Goal: Information Seeking & Learning: Learn about a topic

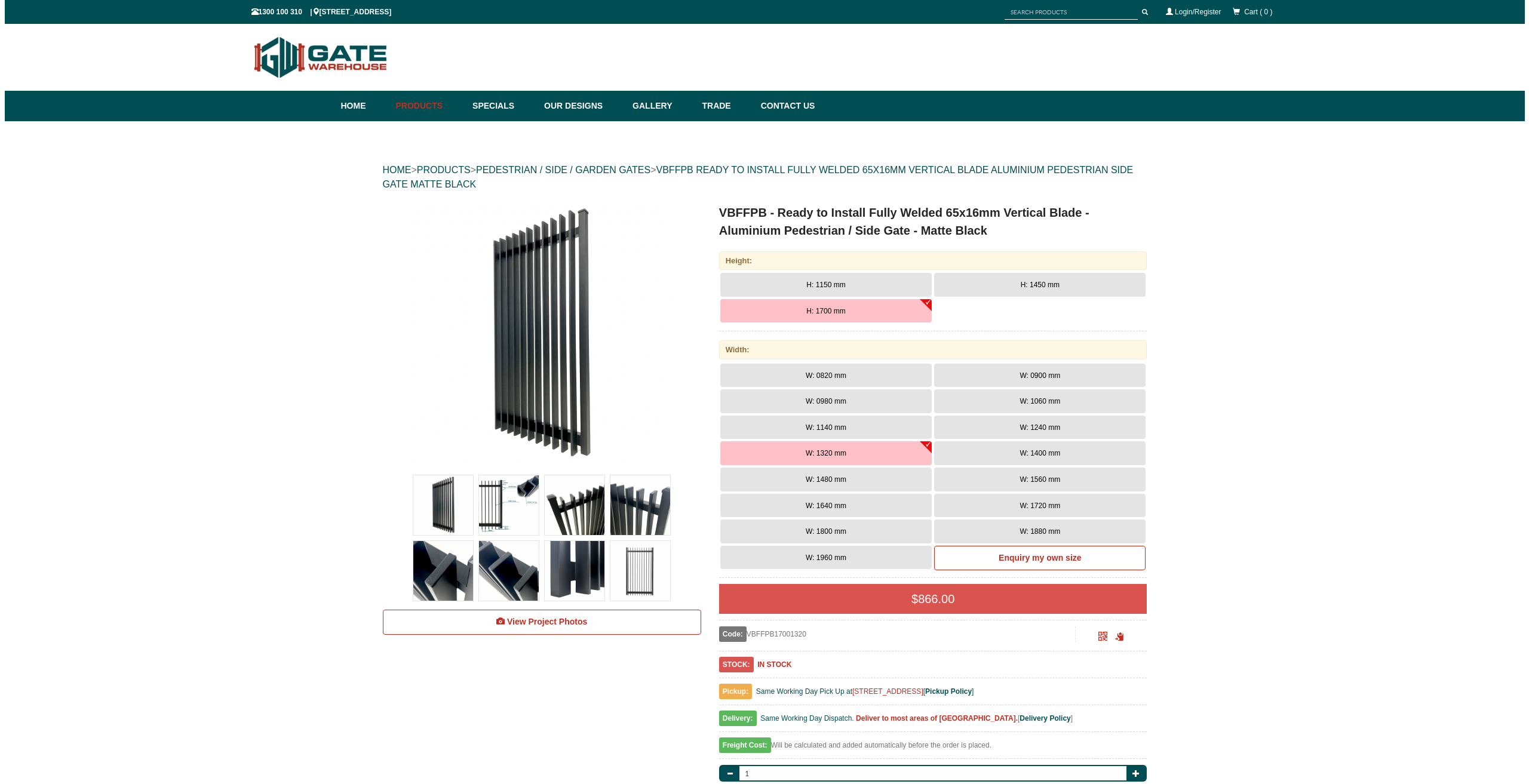
scroll to position [30, 0]
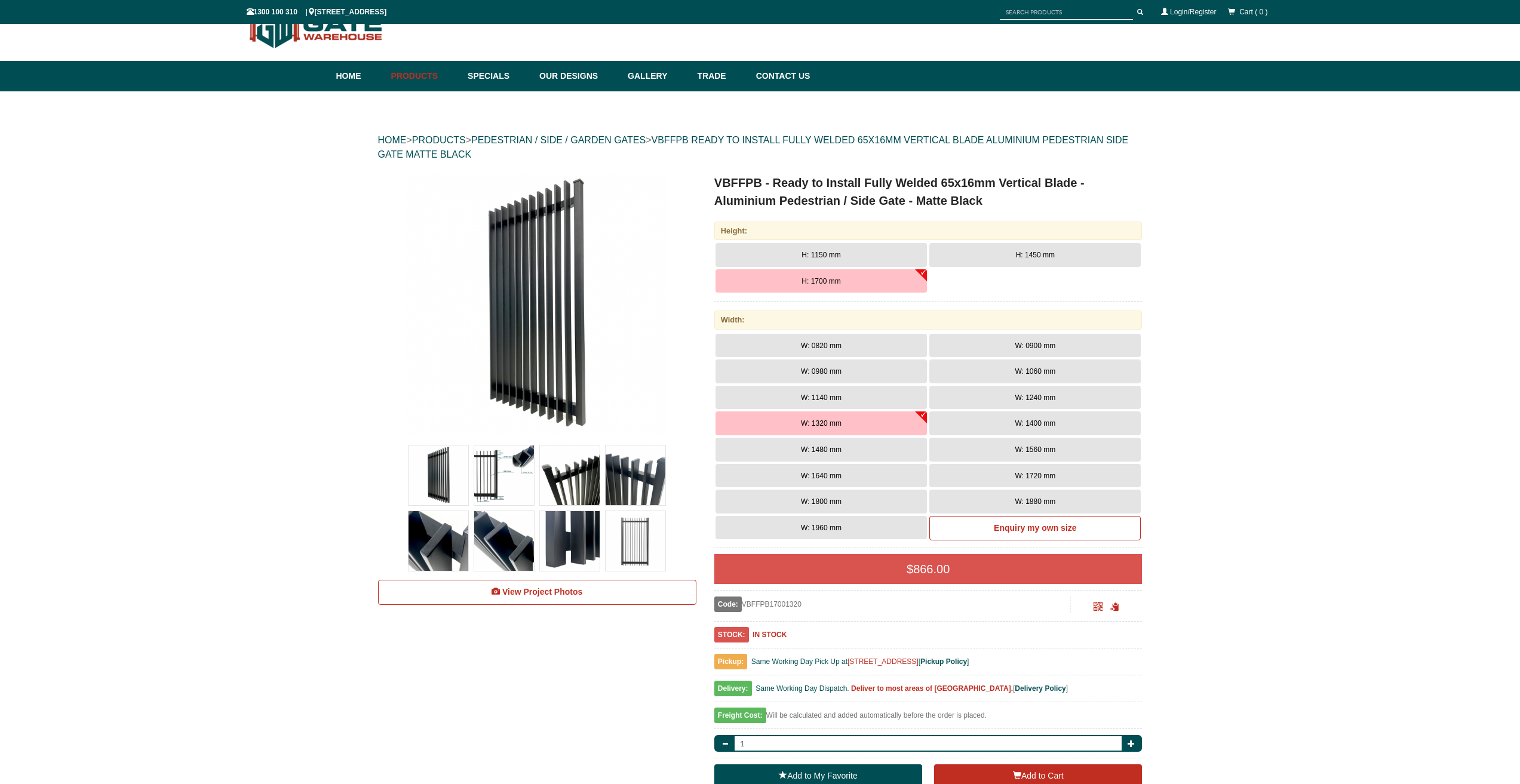
click at [637, 531] on img at bounding box center [636, 541] width 59 height 59
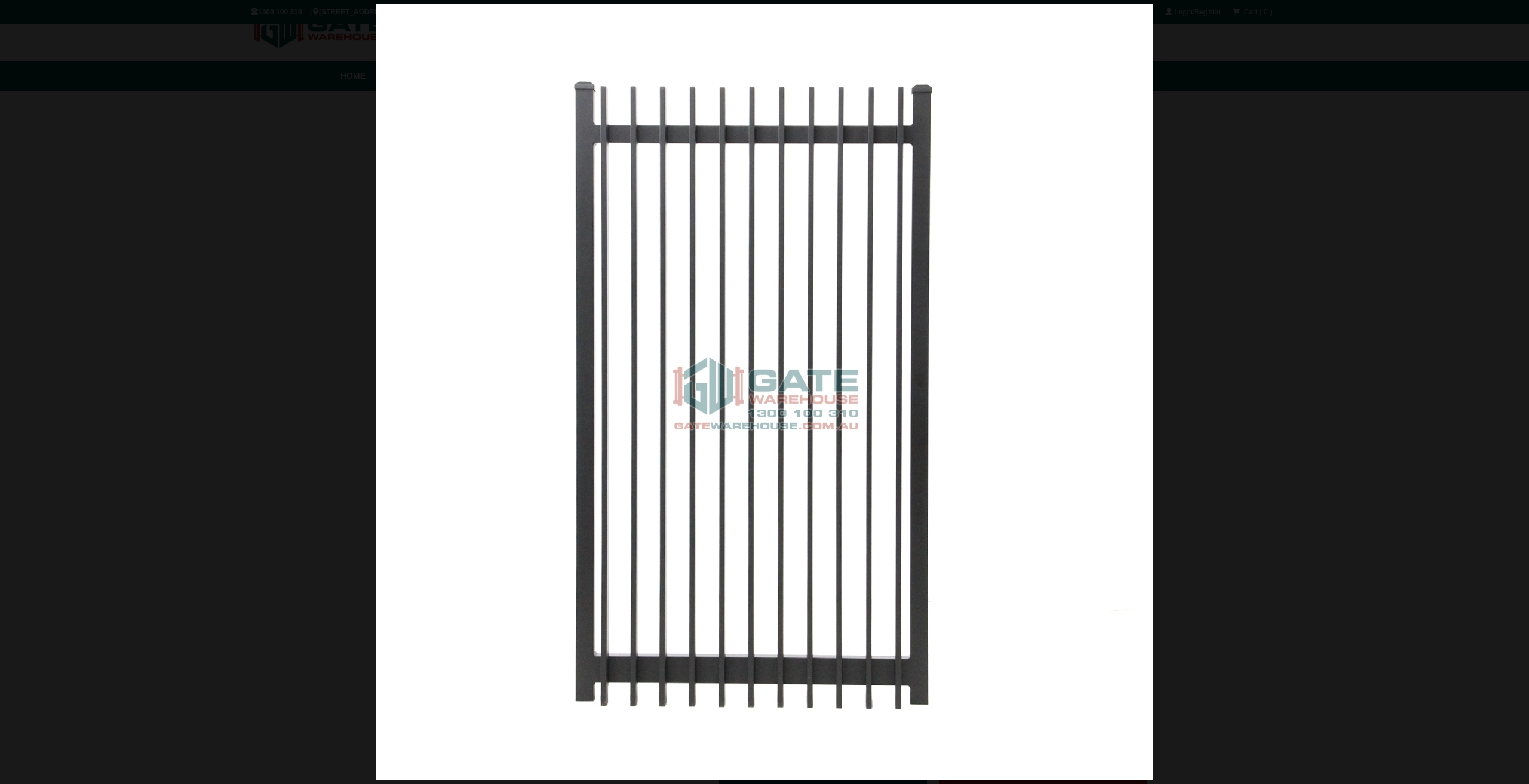
scroll to position [0, 0]
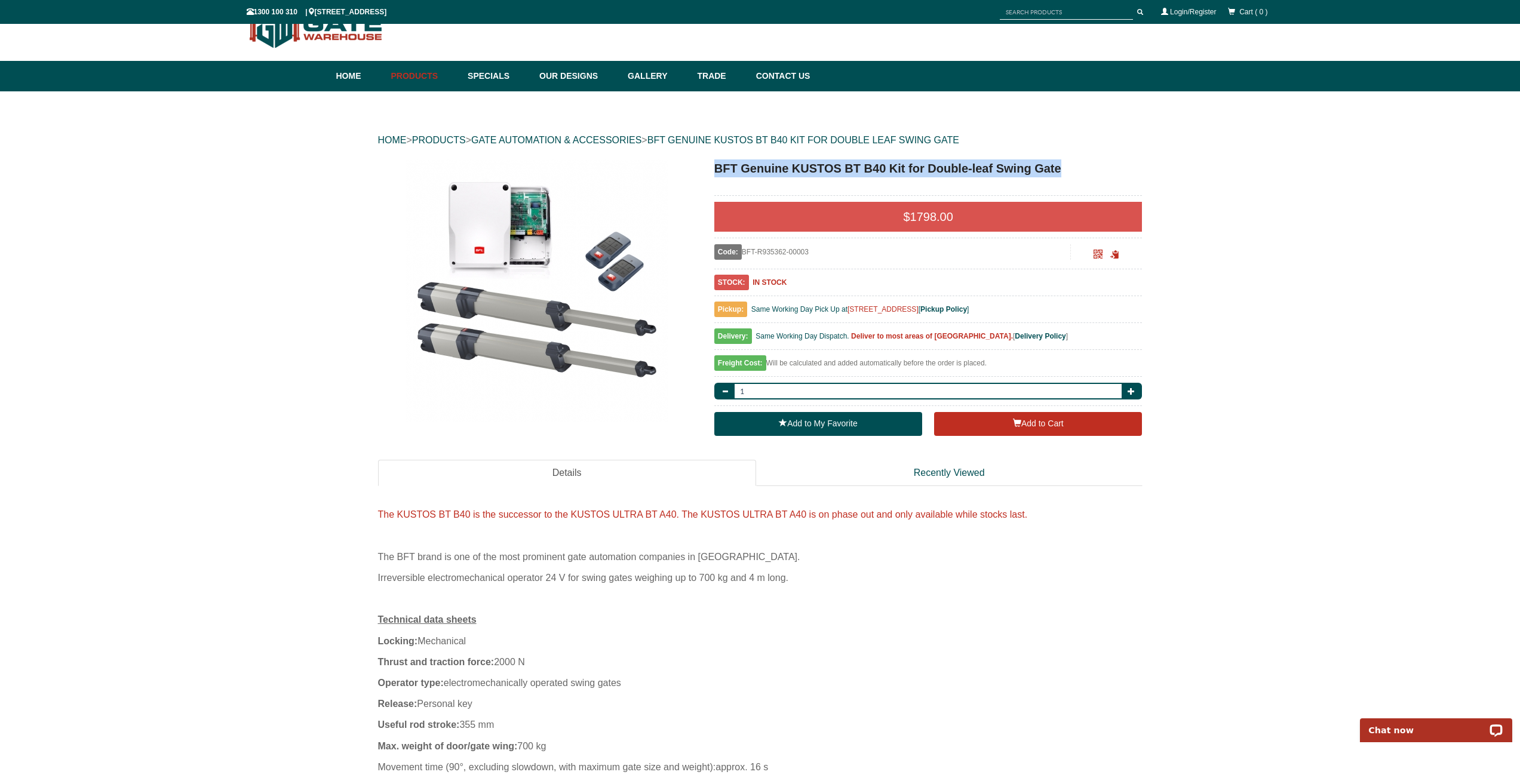
drag, startPoint x: 716, startPoint y: 166, endPoint x: 1067, endPoint y: 170, distance: 351.0
click at [1067, 170] on h1 "BFT Genuine KUSTOS BT B40 Kit for Double-leaf Swing Gate" at bounding box center [928, 168] width 428 height 18
copy h1 "BFT Genuine KUSTOS BT B40 Kit for Double-leaf Swing Gate"
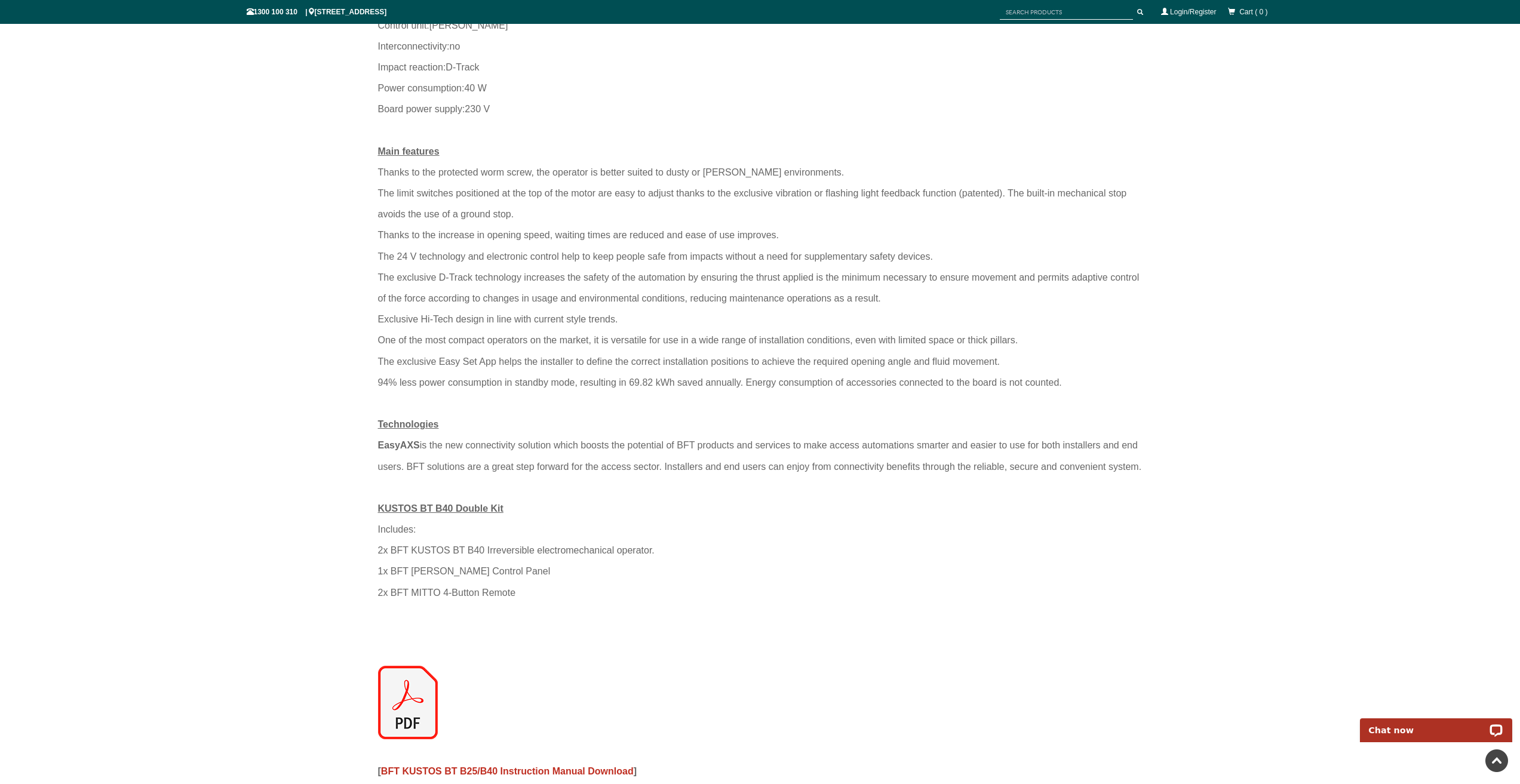
scroll to position [1045, 0]
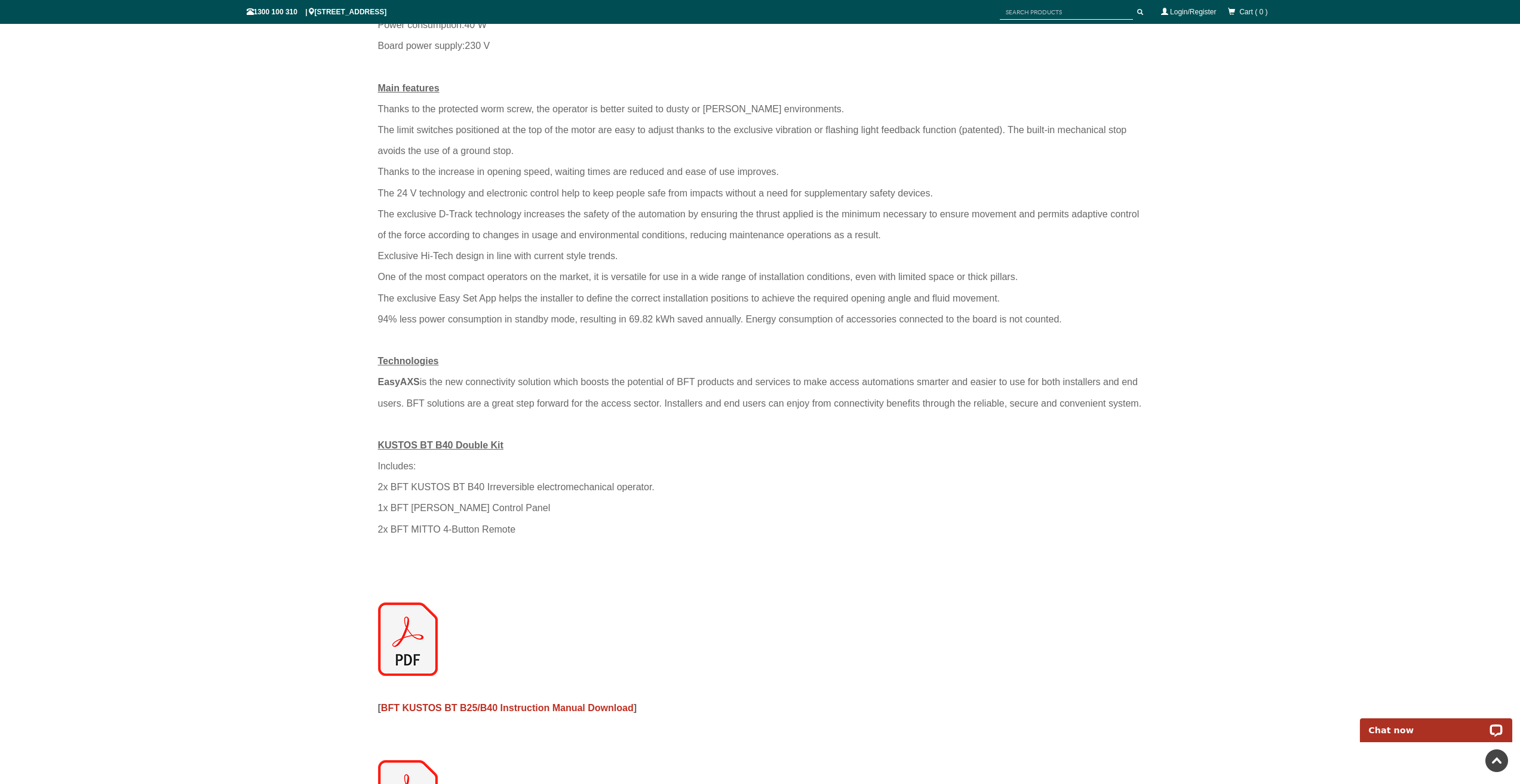
click at [403, 653] on img at bounding box center [408, 639] width 59 height 73
